Goal: Information Seeking & Learning: Compare options

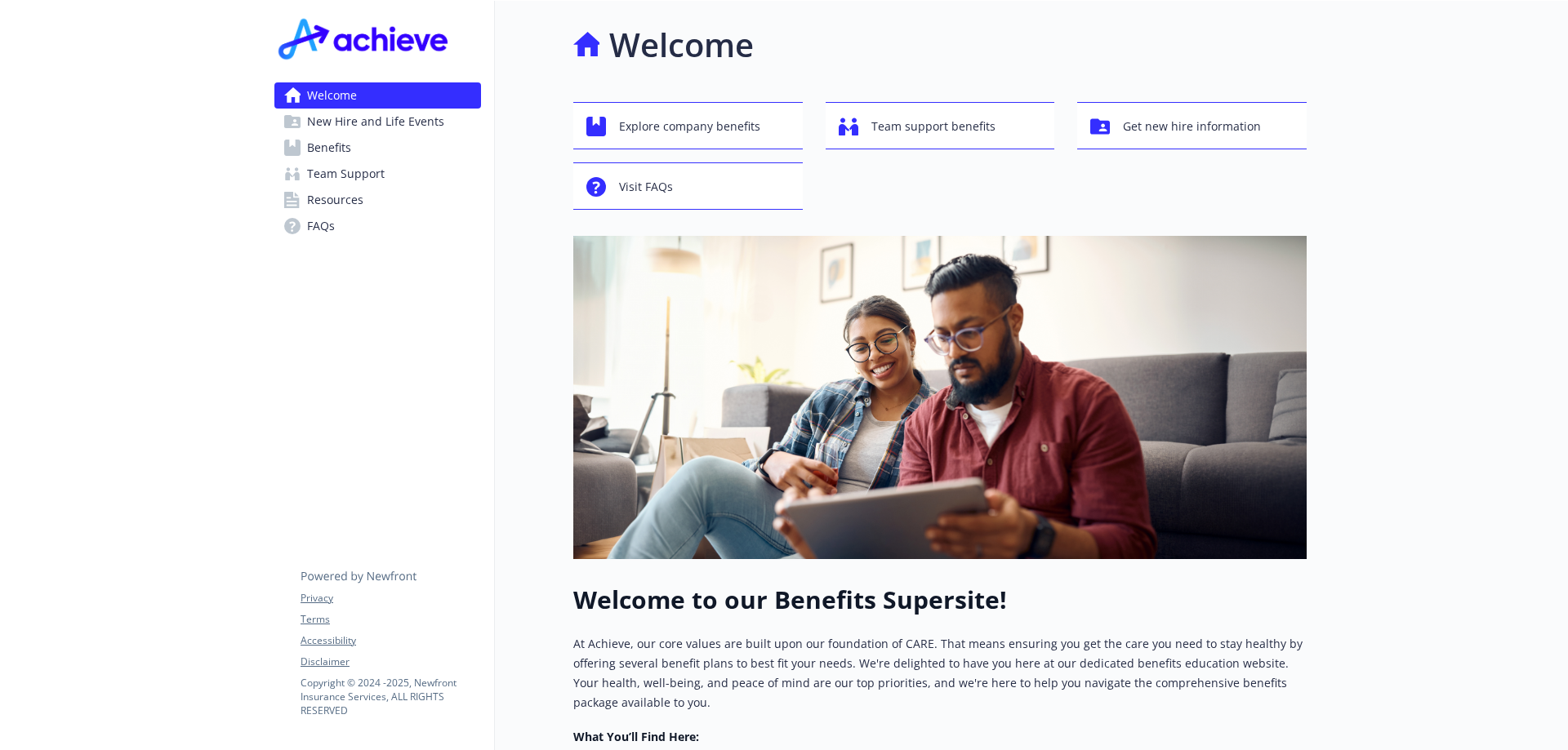
click at [322, 146] on span "Benefits" at bounding box center [329, 148] width 44 height 26
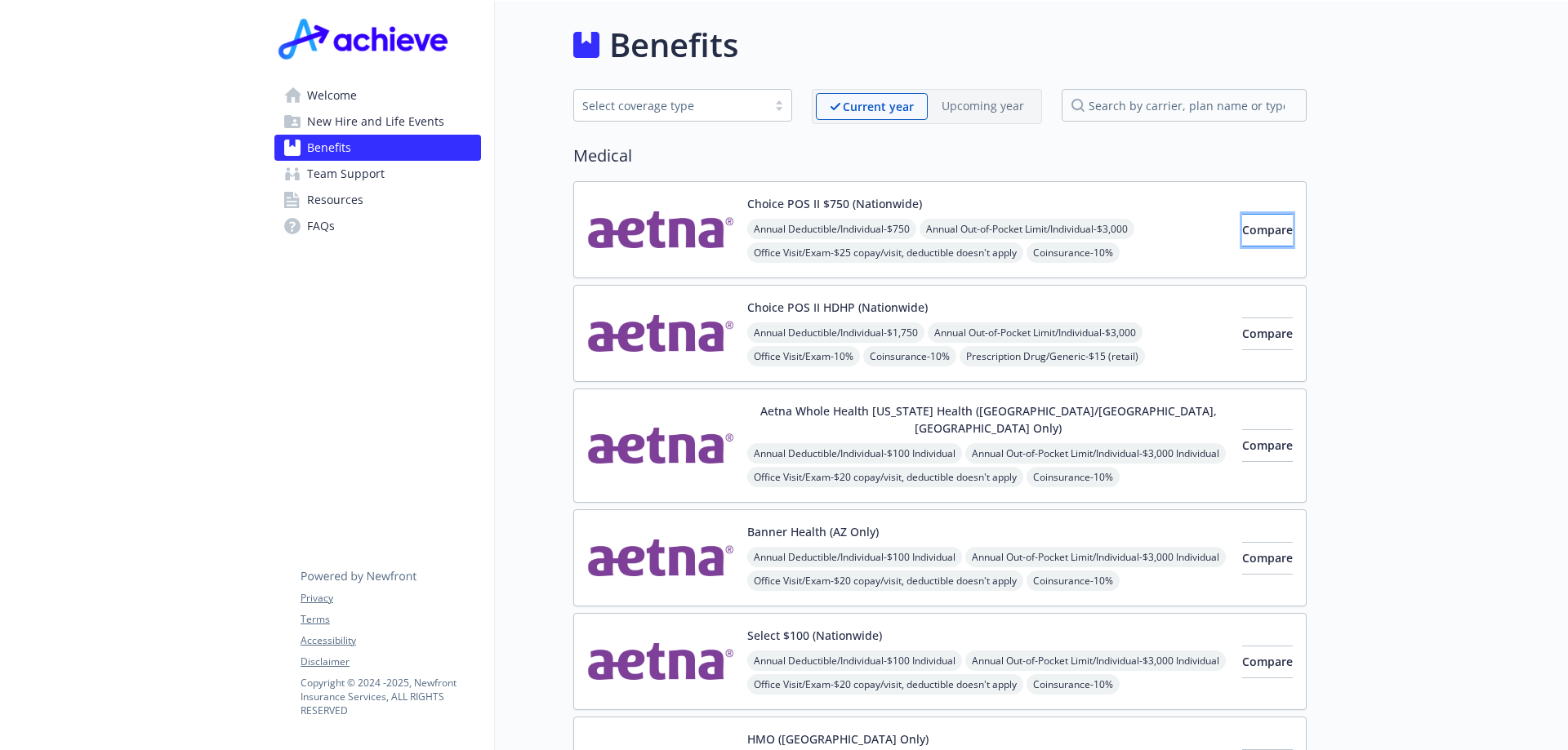
click at [1259, 238] on button "Compare" at bounding box center [1267, 229] width 50 height 33
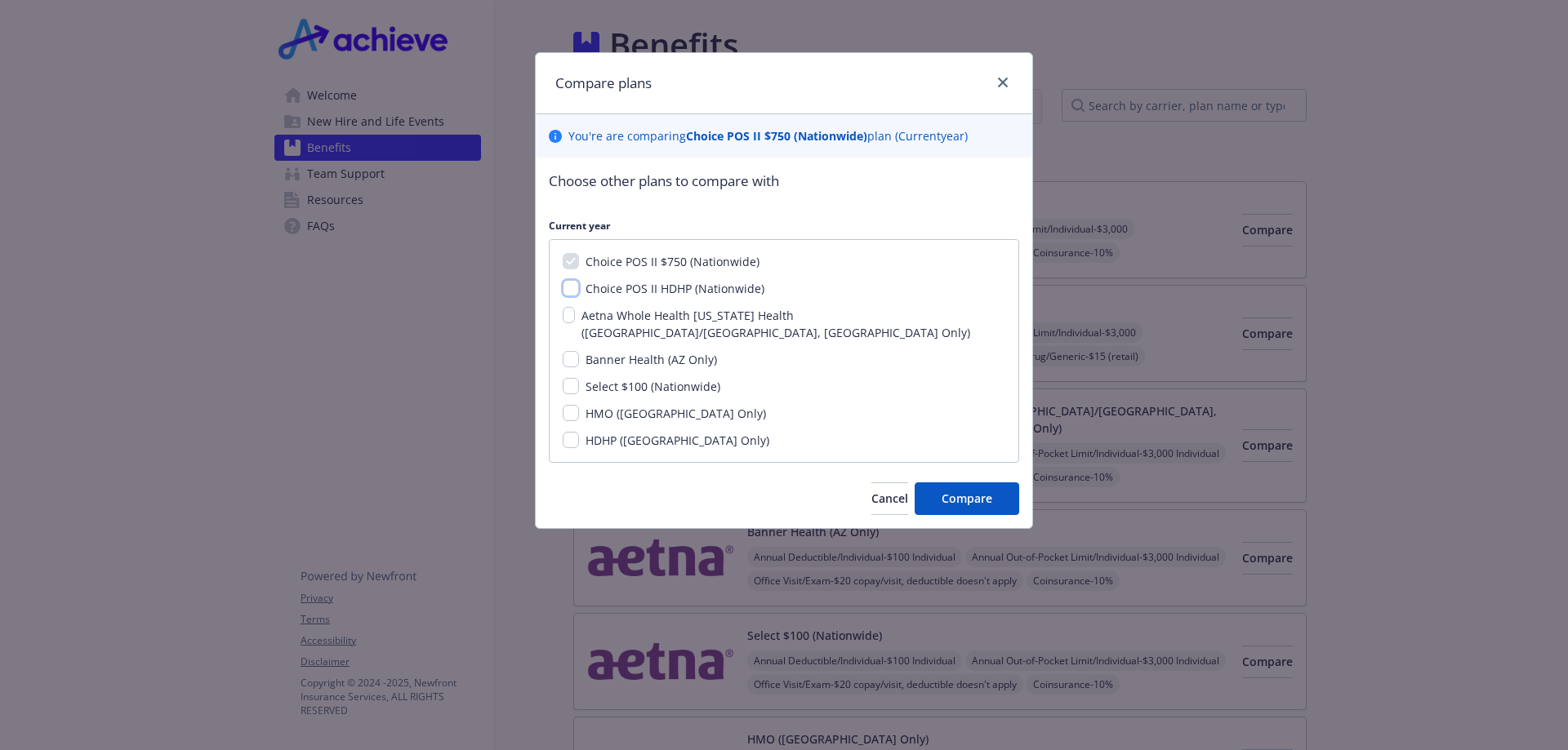
click at [578, 288] on input "Choice POS II HDHP (Nationwide)" at bounding box center [570, 288] width 16 height 16
checkbox input "true"
click at [571, 351] on input "Banner Health (AZ Only)" at bounding box center [570, 359] width 16 height 16
checkbox input "true"
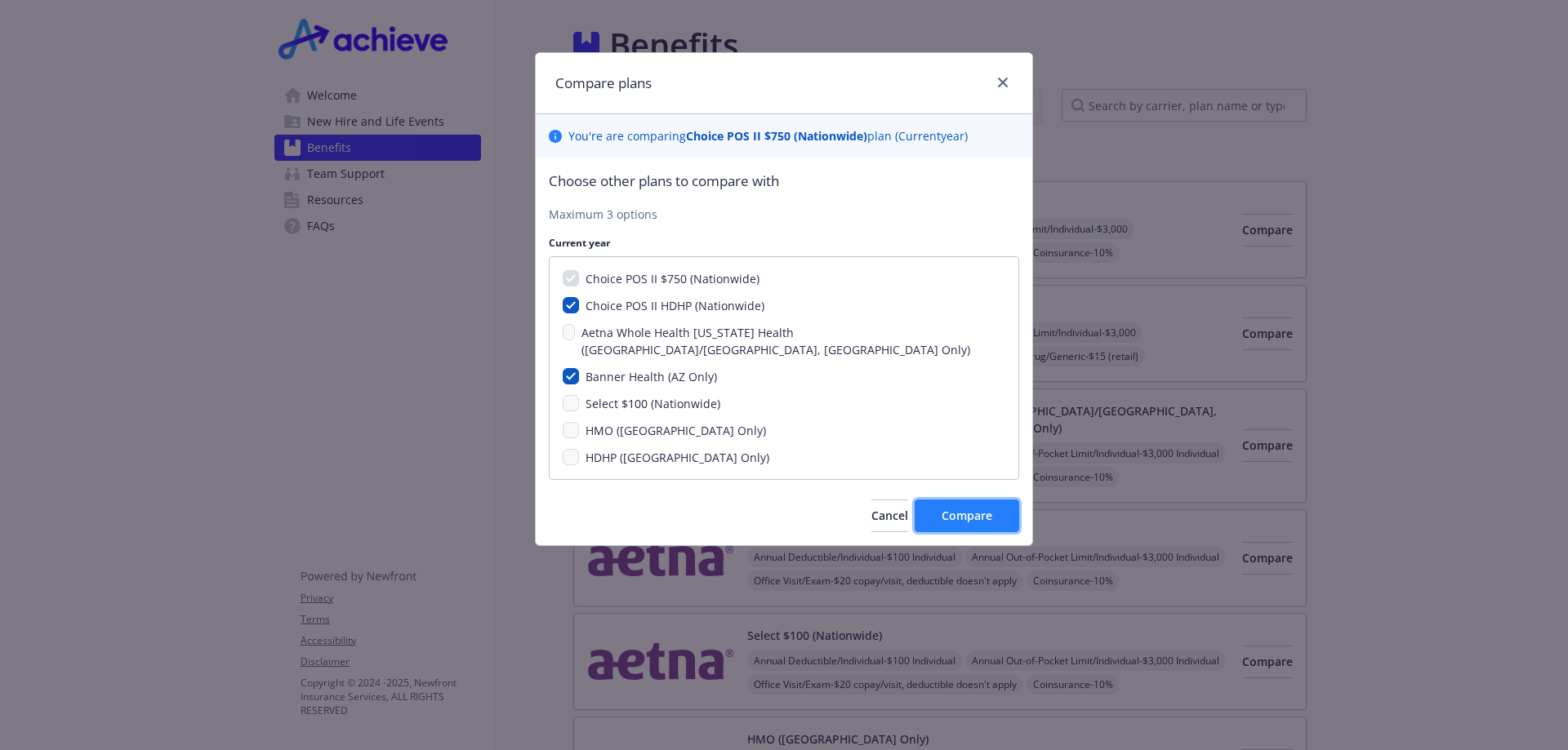
click at [961, 507] on span "Compare" at bounding box center [966, 515] width 50 height 16
